Goal: Find specific page/section: Find specific page/section

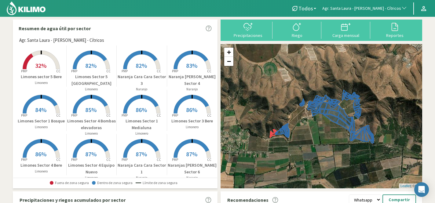
click at [388, 8] on span "Agr. Santa Laura - [PERSON_NAME] - Cítricos" at bounding box center [361, 8] width 79 height 6
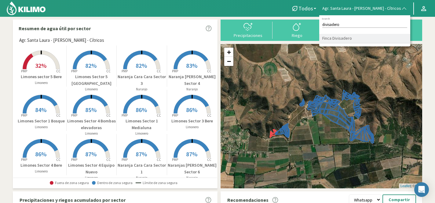
type input "divisadero"
click at [367, 37] on li "Finca Divisadero" at bounding box center [364, 38] width 91 height 9
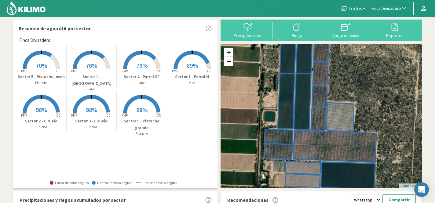
click at [191, 61] on rect at bounding box center [192, 69] width 49 height 49
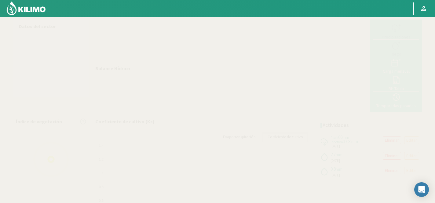
select select "105: Object"
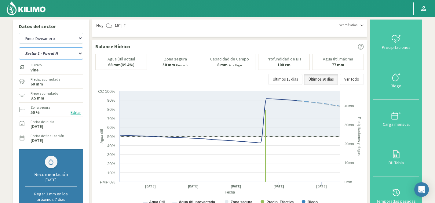
click at [53, 53] on select "Sector 1 - [GEOGRAPHIC_DATA] Sector 1 - [GEOGRAPHIC_DATA] N Sector 2 - [GEOGRAP…" at bounding box center [51, 53] width 64 height 12
click at [19, 47] on select "Sector 1 - [GEOGRAPHIC_DATA] Sector 1 - [GEOGRAPHIC_DATA] N Sector 2 - [GEOGRAP…" at bounding box center [51, 53] width 64 height 12
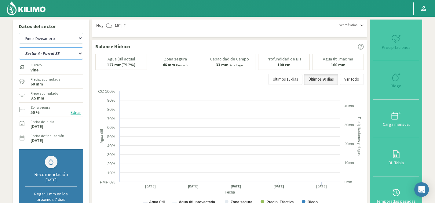
select select "1: Object"
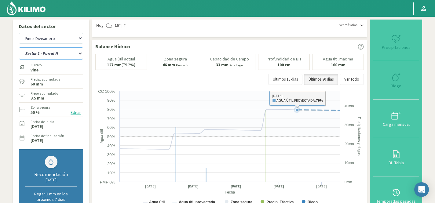
select select "385: Object"
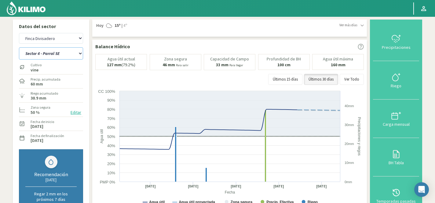
click at [45, 56] on select "Sector 1 - [GEOGRAPHIC_DATA] Sector 1 - [GEOGRAPHIC_DATA] N Sector 2 - [GEOGRAP…" at bounding box center [51, 53] width 64 height 12
click at [19, 47] on select "Sector 1 - [GEOGRAPHIC_DATA] Sector 1 - [GEOGRAPHIC_DATA] N Sector 2 - [GEOGRAP…" at bounding box center [51, 53] width 64 height 12
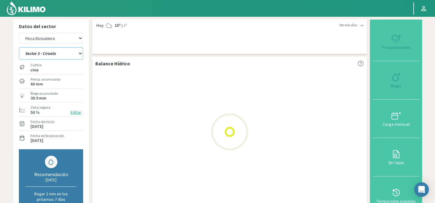
select select "11: Object"
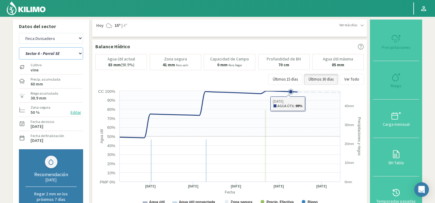
select select "665: Object"
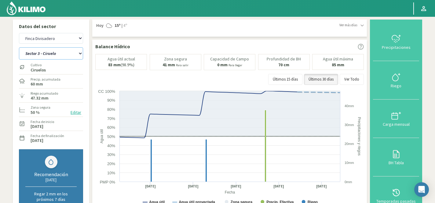
click at [48, 57] on select "Sector 1 - [GEOGRAPHIC_DATA] Sector 1 - [GEOGRAPHIC_DATA] N Sector 2 - [GEOGRAP…" at bounding box center [51, 53] width 64 height 12
click at [19, 47] on select "Sector 1 - [GEOGRAPHIC_DATA] Sector 1 - [GEOGRAPHIC_DATA] N Sector 2 - [GEOGRAP…" at bounding box center [51, 53] width 64 height 12
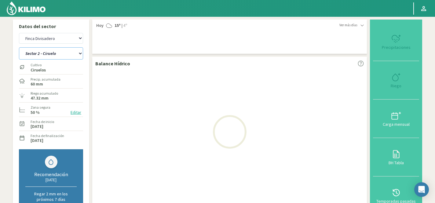
select select "17: Object"
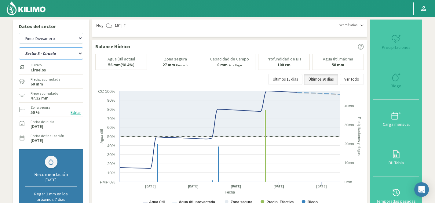
select select "945: Object"
click at [56, 53] on select "Sector 1 - [GEOGRAPHIC_DATA] Sector 1 - [GEOGRAPHIC_DATA] N Sector 2 - [GEOGRAP…" at bounding box center [51, 53] width 64 height 12
click at [19, 47] on select "Sector 1 - [GEOGRAPHIC_DATA] Sector 1 - [GEOGRAPHIC_DATA] N Sector 2 - [GEOGRAP…" at bounding box center [51, 53] width 64 height 12
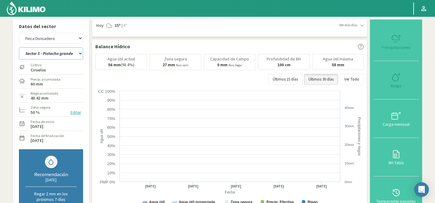
select select "23: Object"
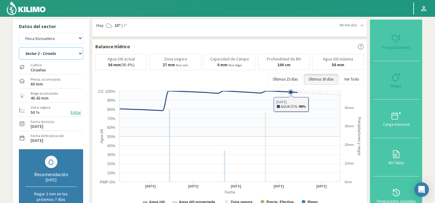
select select "1225: Object"
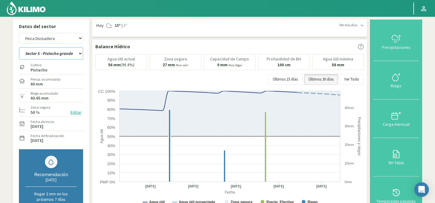
click at [47, 58] on select "Sector 1 - [GEOGRAPHIC_DATA] Sector 1 - [GEOGRAPHIC_DATA] N Sector 2 - [GEOGRAP…" at bounding box center [51, 53] width 64 height 12
click at [19, 47] on select "Sector 1 - [GEOGRAPHIC_DATA] Sector 1 - [GEOGRAPHIC_DATA] N Sector 2 - [GEOGRAP…" at bounding box center [51, 53] width 64 height 12
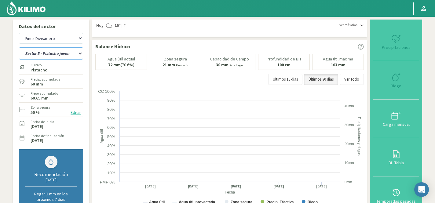
select select "33: Object"
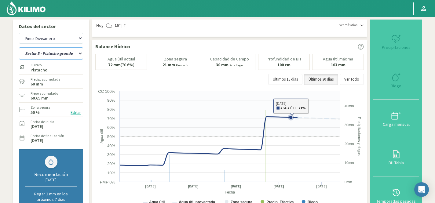
select select "1505: Object"
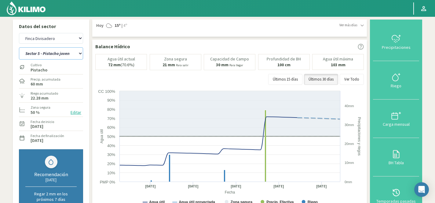
click at [64, 56] on select "Sector 1 - [GEOGRAPHIC_DATA] Sector 1 - [GEOGRAPHIC_DATA] N Sector 2 - [GEOGRAP…" at bounding box center [51, 53] width 64 height 12
click at [19, 47] on select "Sector 1 - [GEOGRAPHIC_DATA] Sector 1 - [GEOGRAPHIC_DATA] N Sector 2 - [GEOGRAP…" at bounding box center [51, 53] width 64 height 12
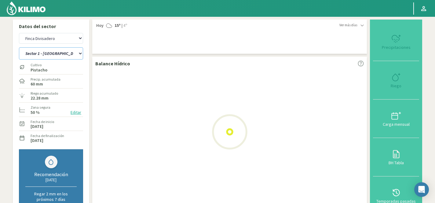
select select "41: Object"
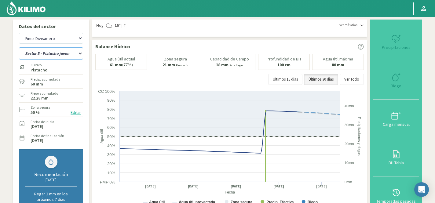
select select "1785: Object"
select select "42: Object"
